Goal: Transaction & Acquisition: Purchase product/service

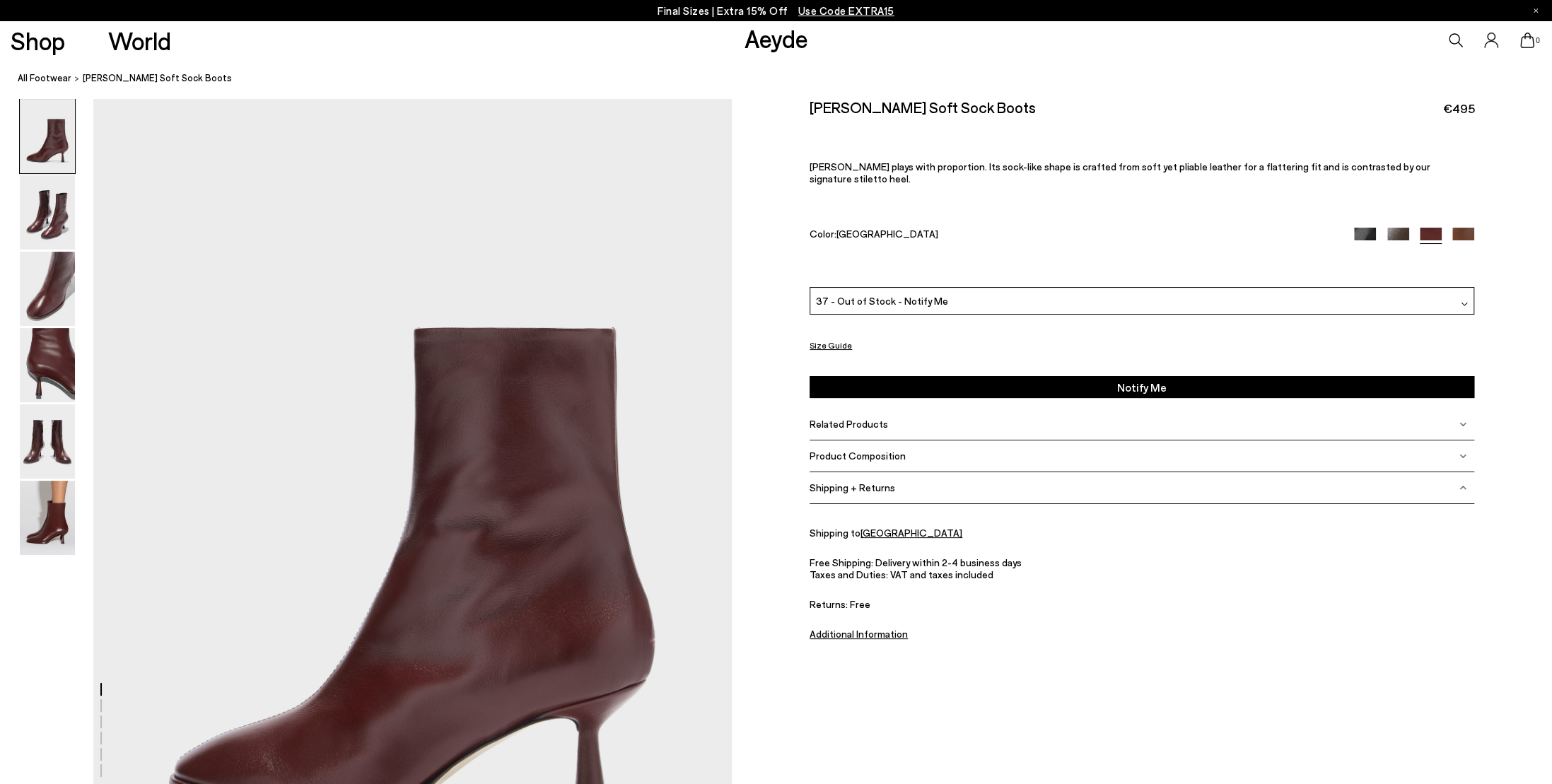
click at [1453, 44] on icon at bounding box center [1455, 39] width 14 height 14
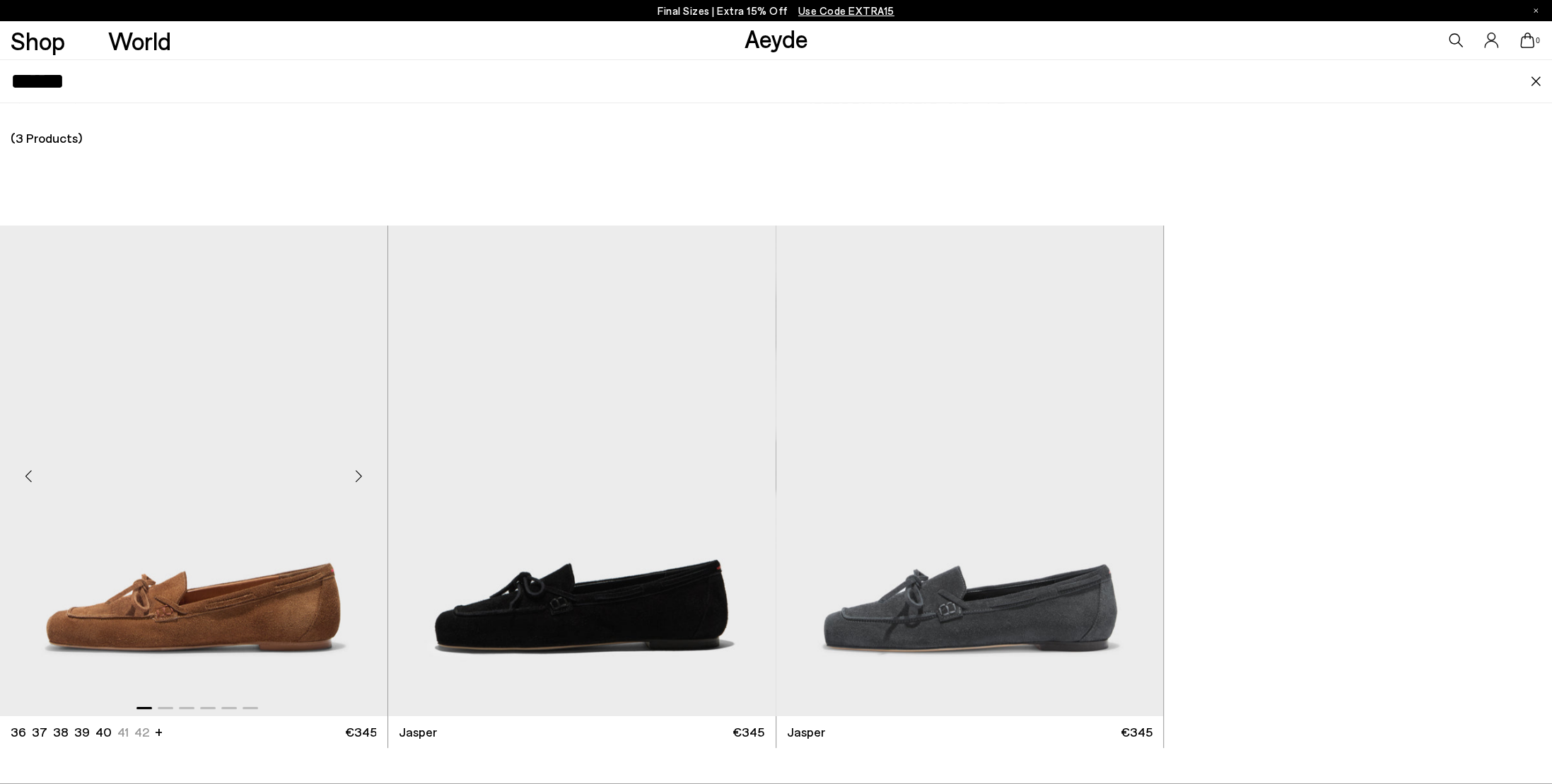
type input "******"
click at [205, 511] on img "1 / 6" at bounding box center [194, 470] width 387 height 490
click at [209, 575] on img "1 / 6" at bounding box center [194, 470] width 387 height 490
